Goal: Navigation & Orientation: Understand site structure

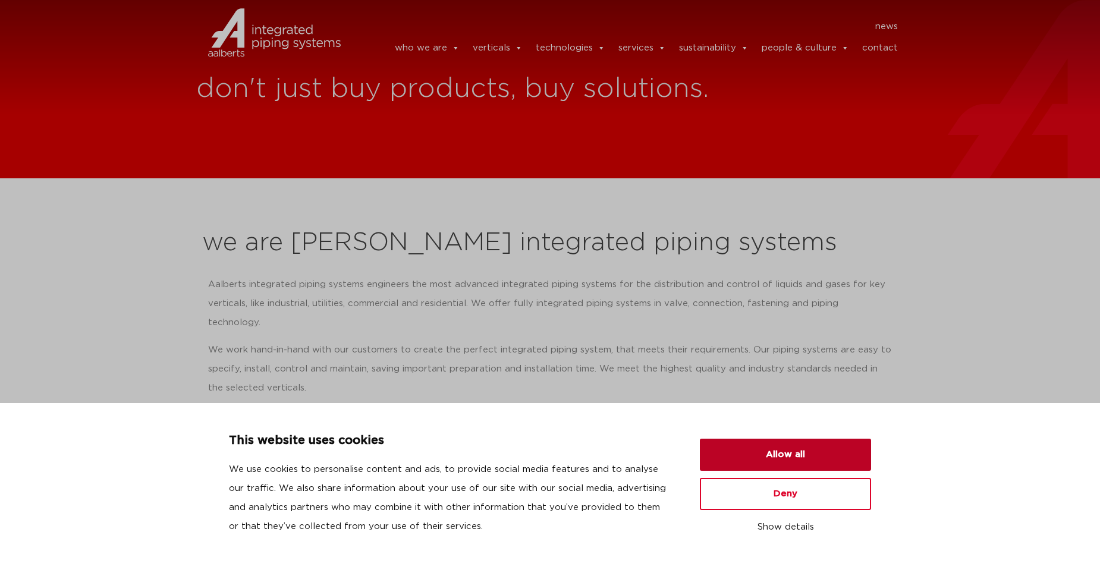
click at [760, 445] on button "Allow all" at bounding box center [785, 455] width 171 height 32
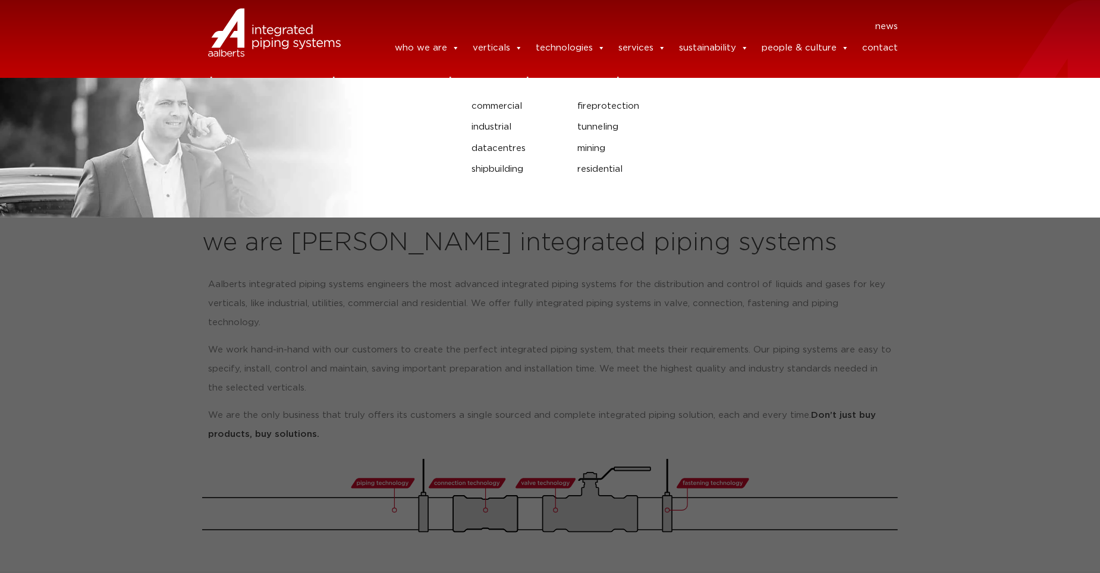
click at [490, 56] on link "verticals" at bounding box center [498, 48] width 50 height 24
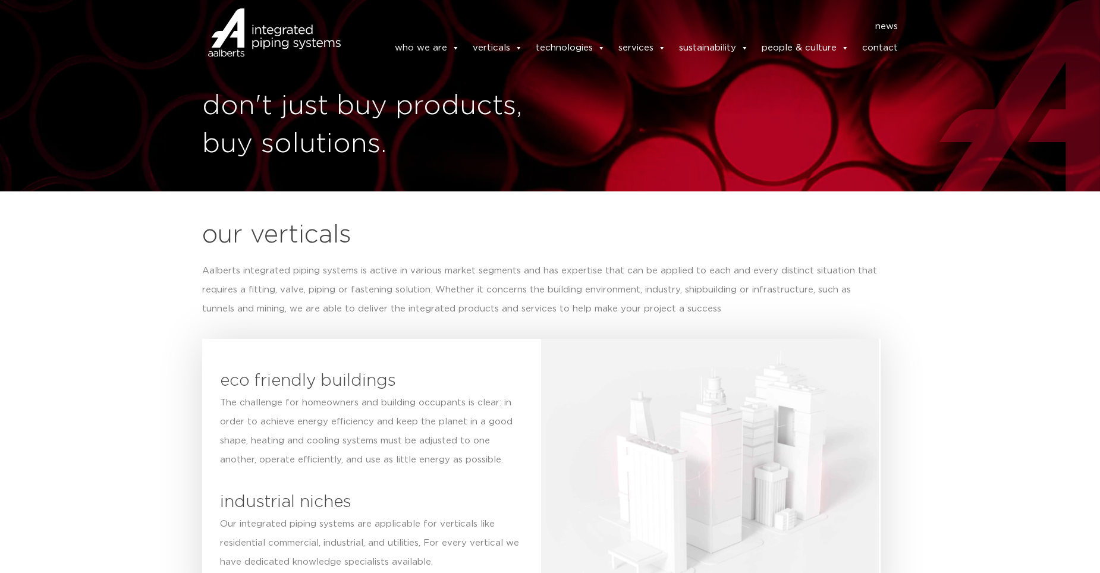
click at [560, 52] on link "technologies" at bounding box center [571, 48] width 70 height 24
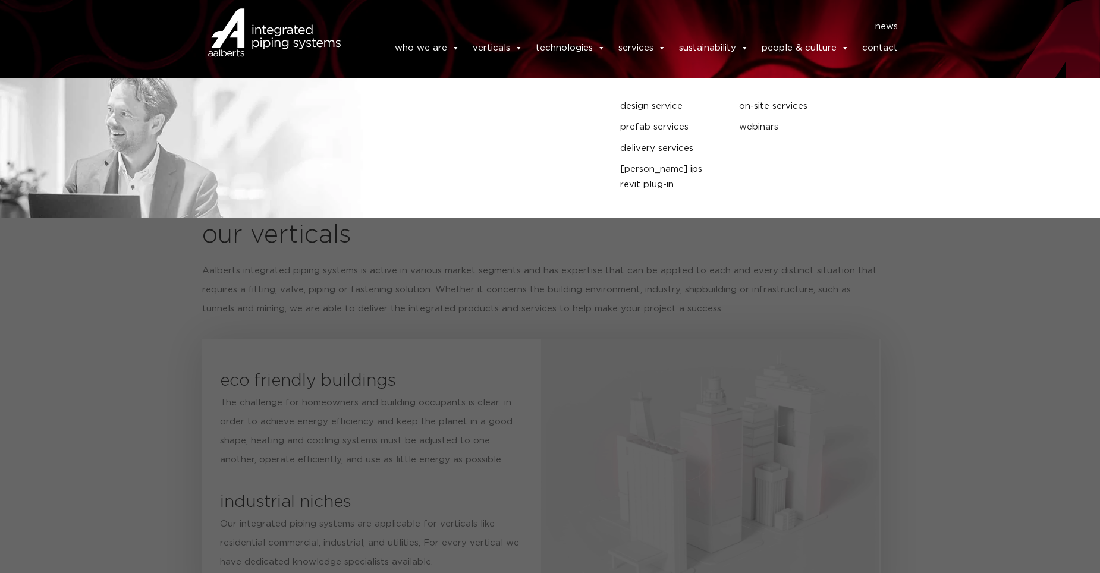
click at [637, 53] on link "services" at bounding box center [642, 48] width 48 height 24
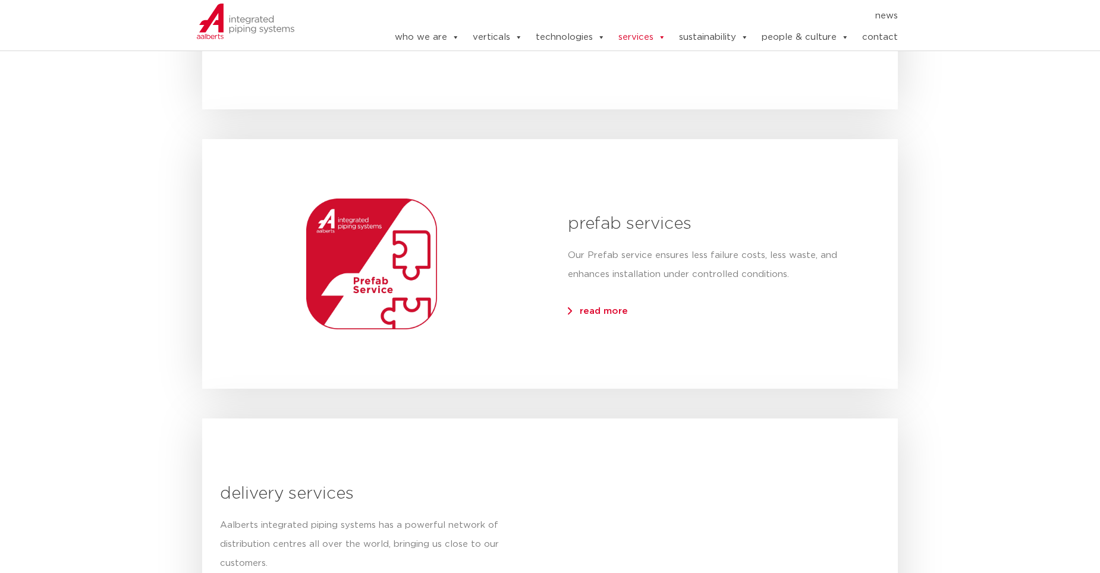
scroll to position [1070, 0]
